Goal: Task Accomplishment & Management: Manage account settings

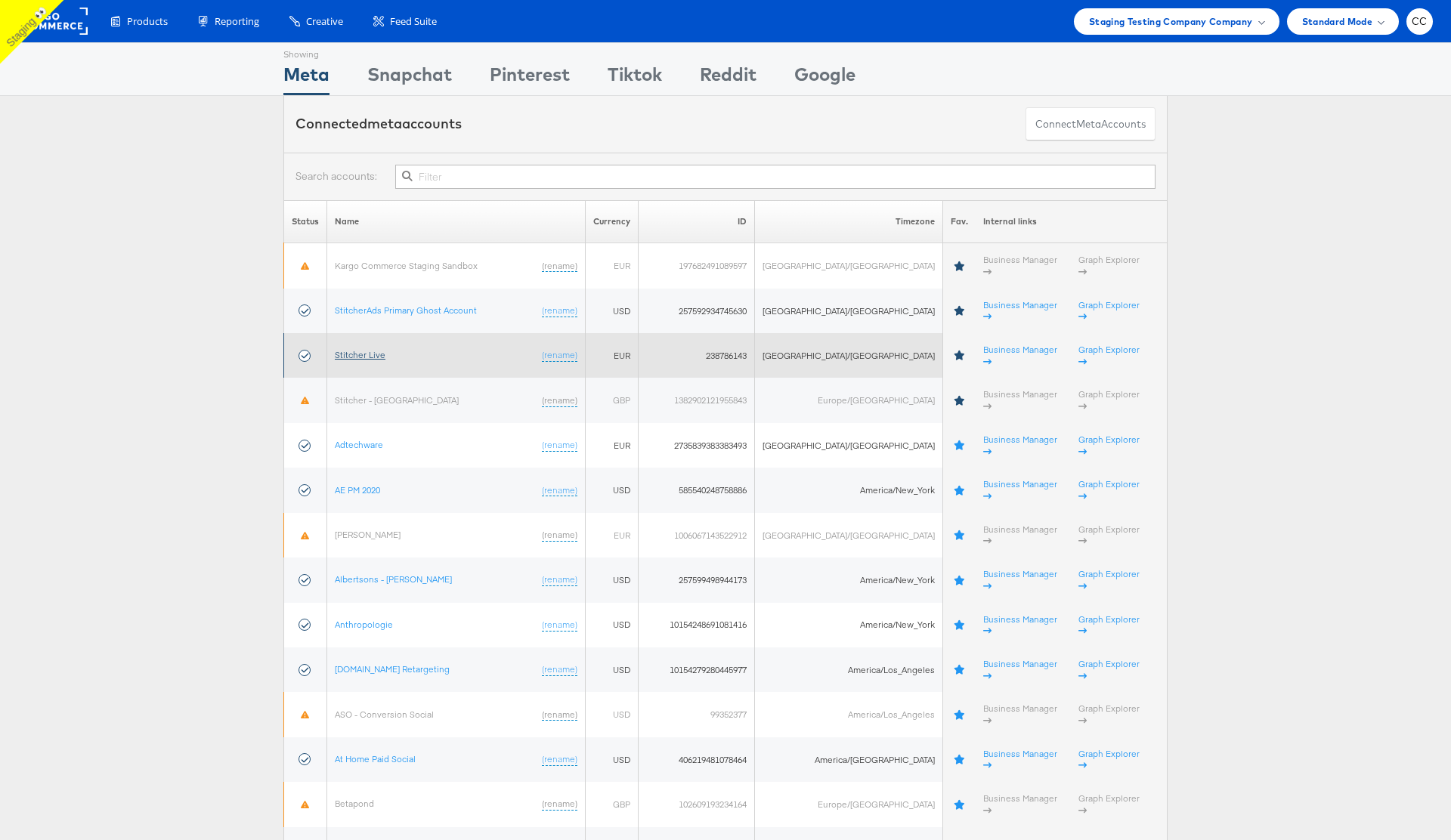
click at [360, 349] on link "Stitcher Live" at bounding box center [360, 354] width 50 height 11
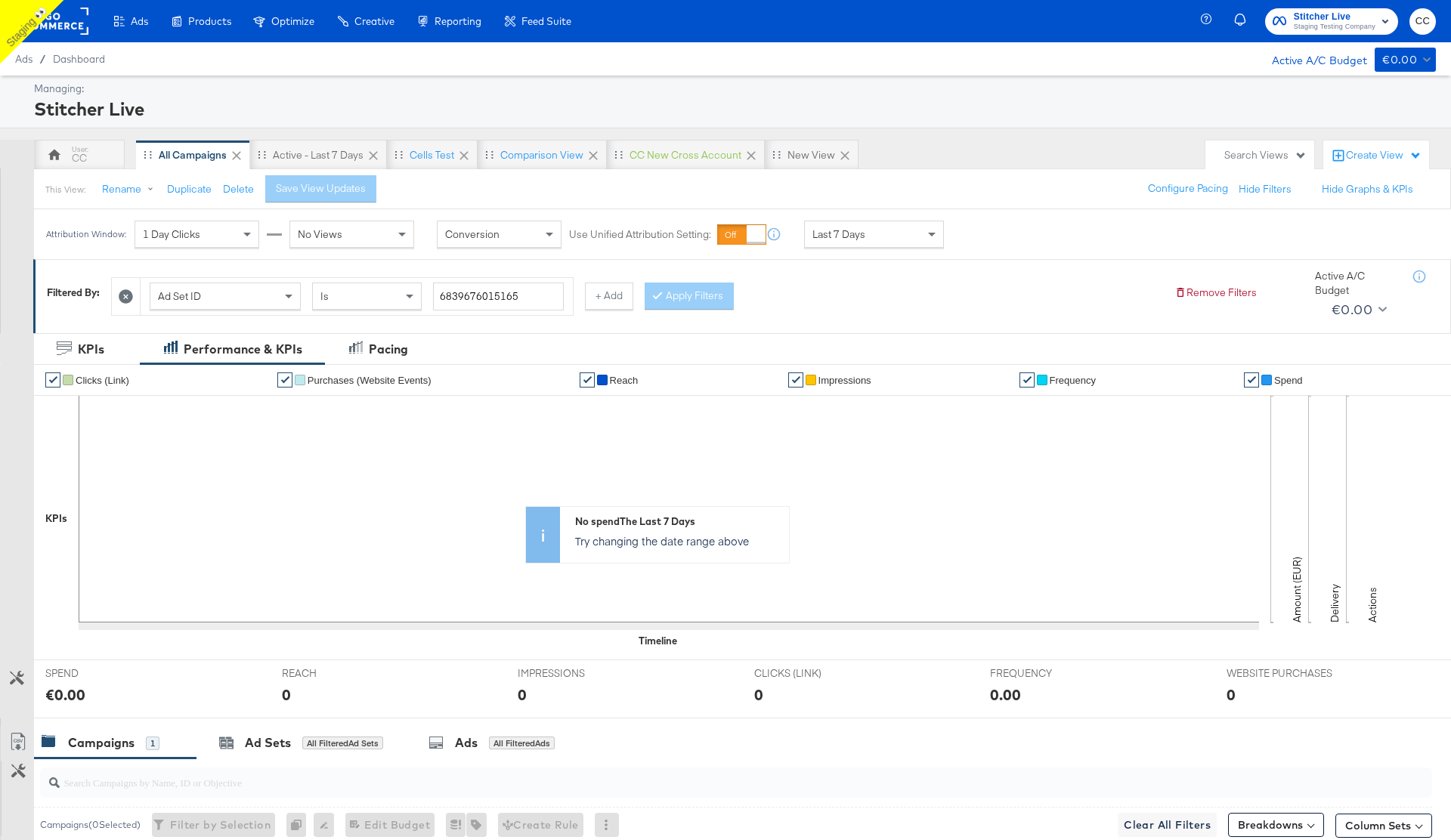
click at [58, 20] on rect at bounding box center [53, 20] width 70 height 27
